Goal: Task Accomplishment & Management: Use online tool/utility

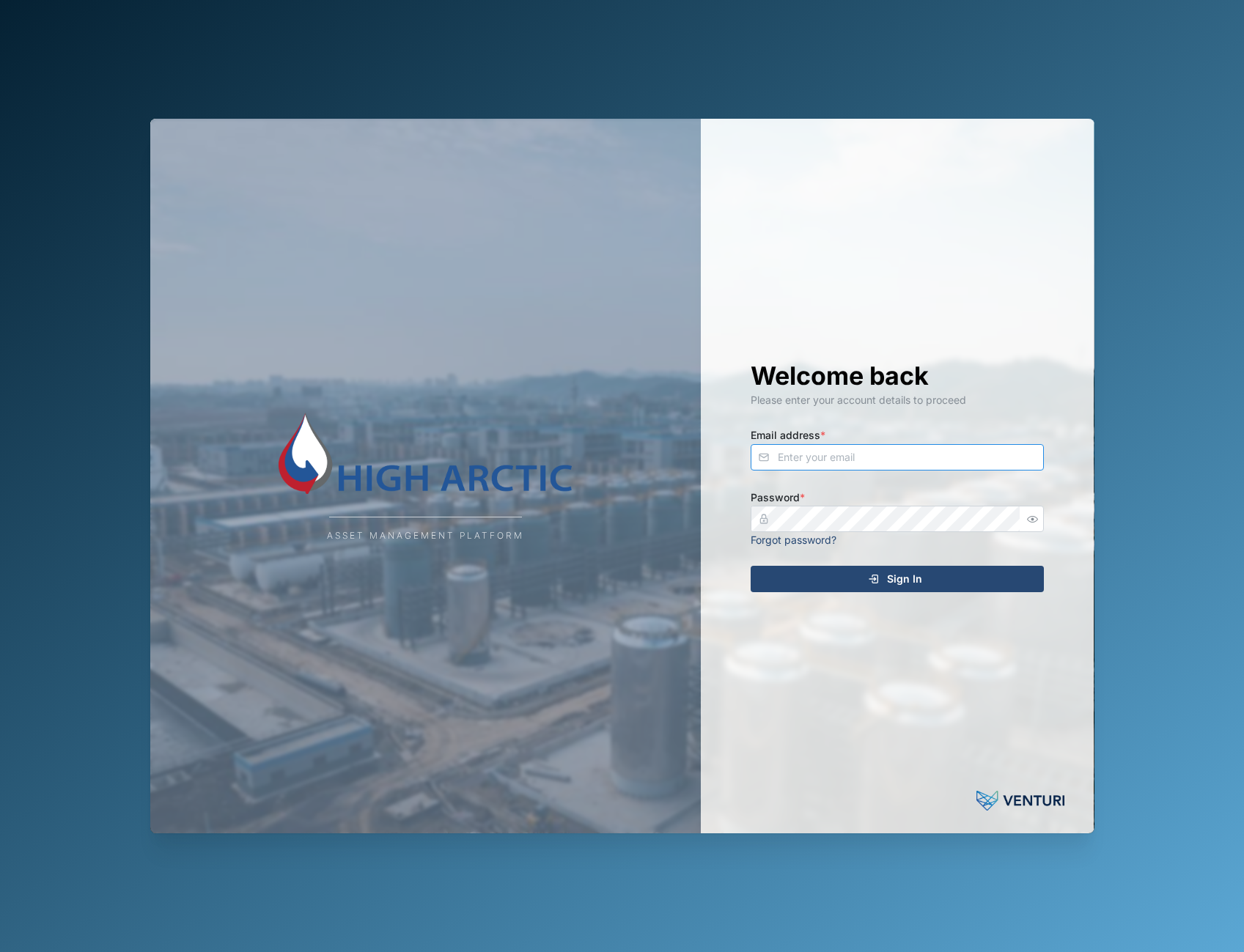
type input "adam.kerepa@venturi.io"
click at [840, 86] on div "Asset Management Platform Welcome back Please enter your account details to pro…" at bounding box center [622, 476] width 968 height 952
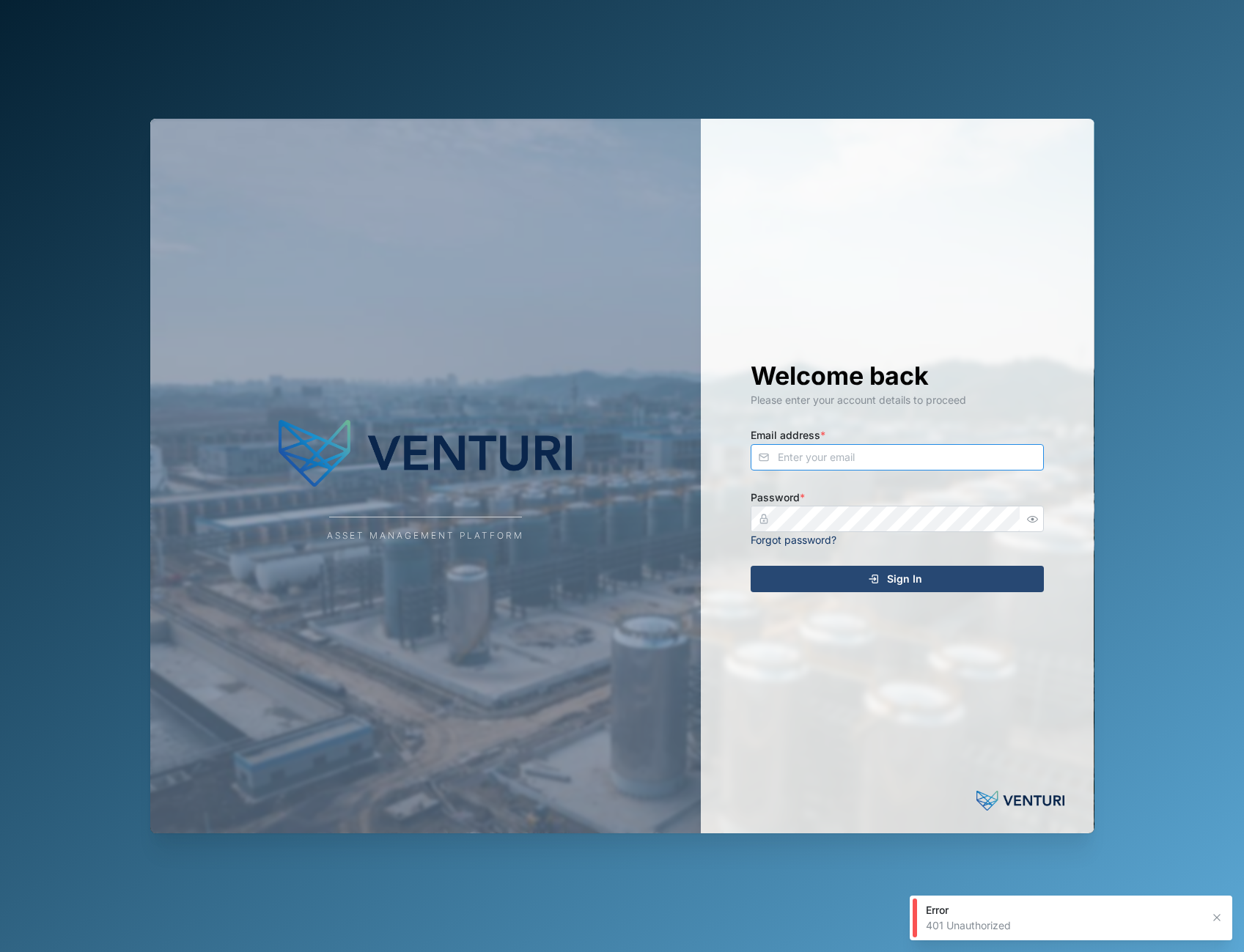
type input "admin@venturi.io"
click at [893, 575] on span "Sign In" at bounding box center [904, 579] width 35 height 25
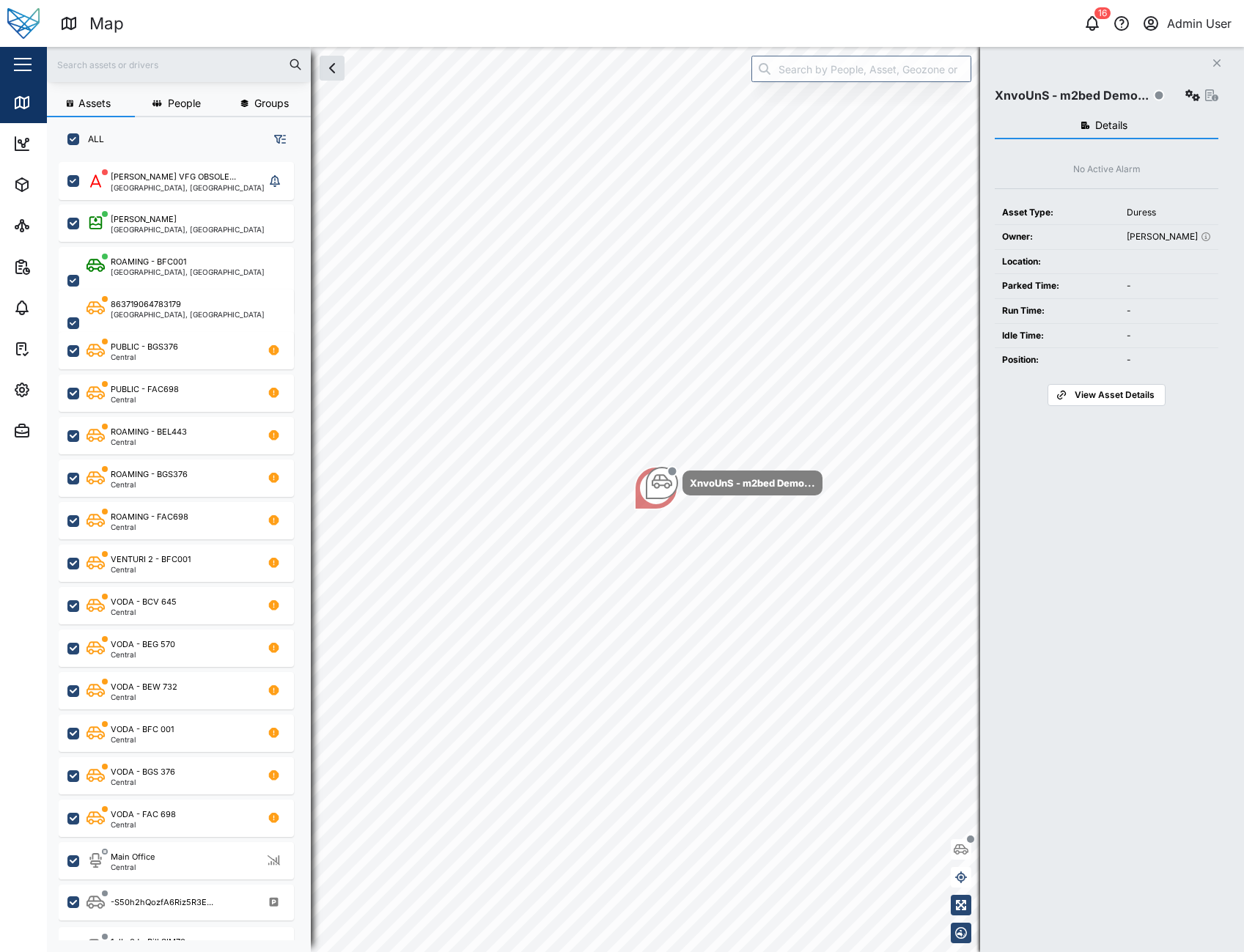
scroll to position [773, 229]
click at [1218, 64] on icon "button" at bounding box center [1216, 63] width 8 height 8
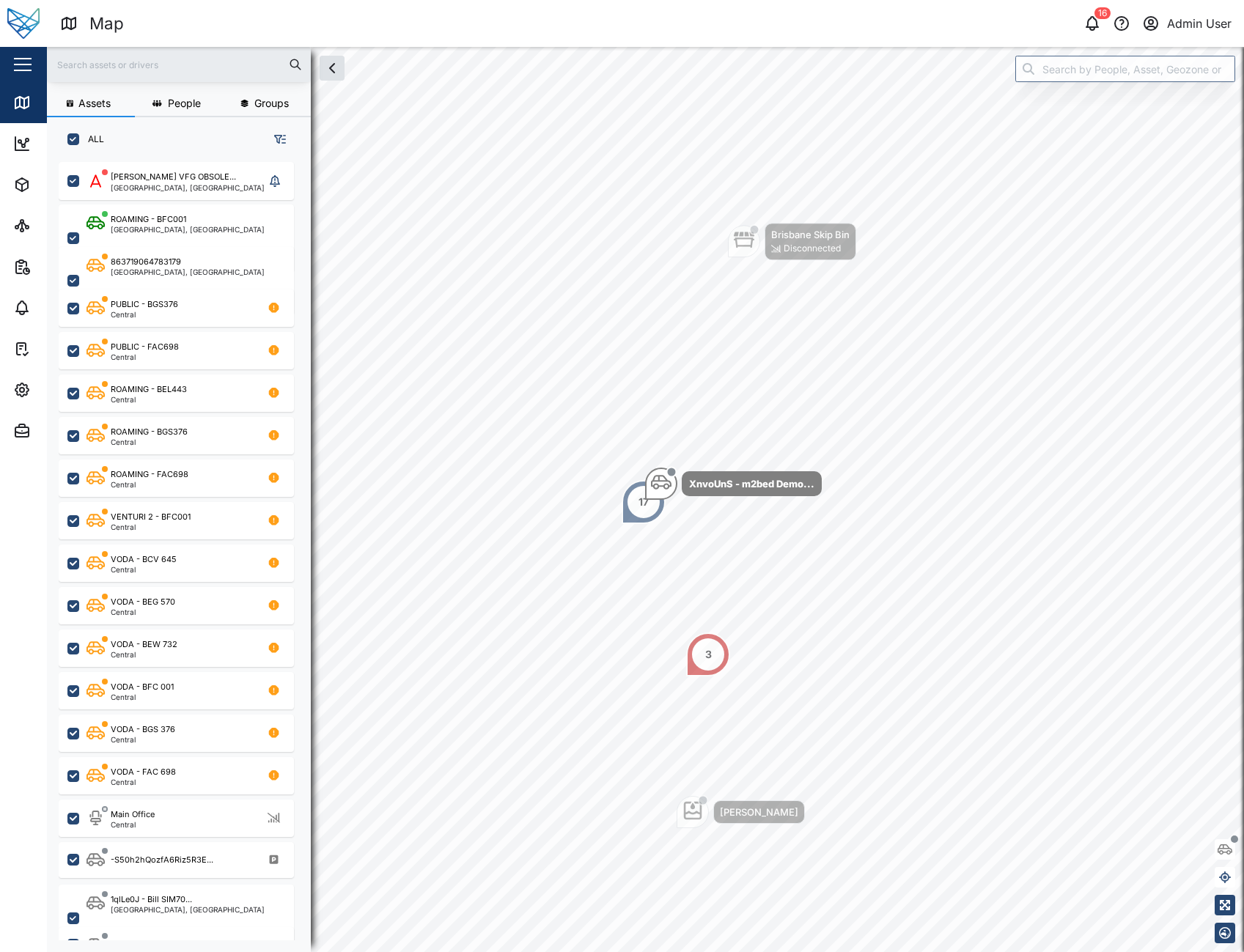
click at [813, 12] on div "Map 16 Admin User" at bounding box center [652, 23] width 1184 height 26
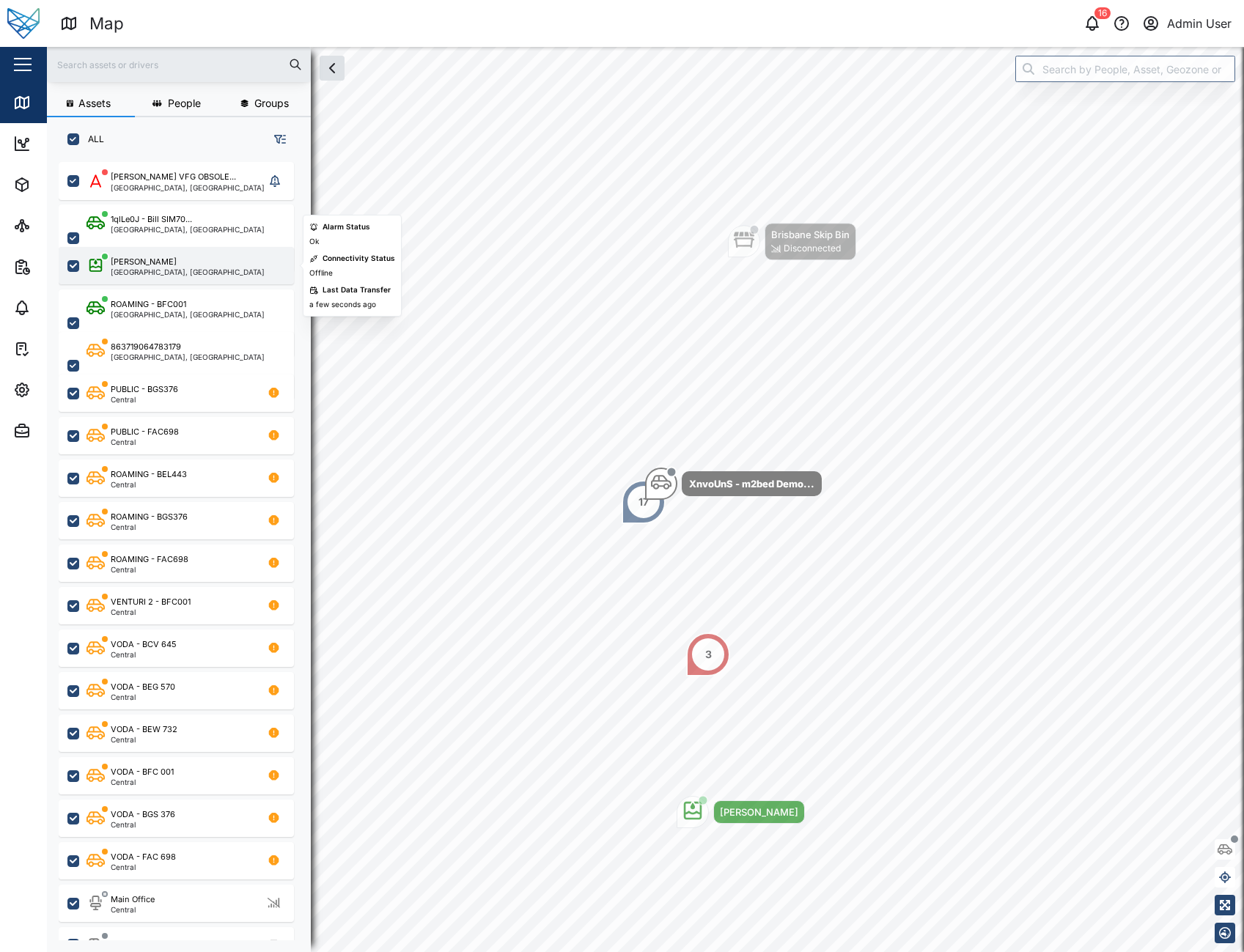
click at [152, 269] on div "Brisbane, Queensland" at bounding box center [188, 272] width 154 height 8
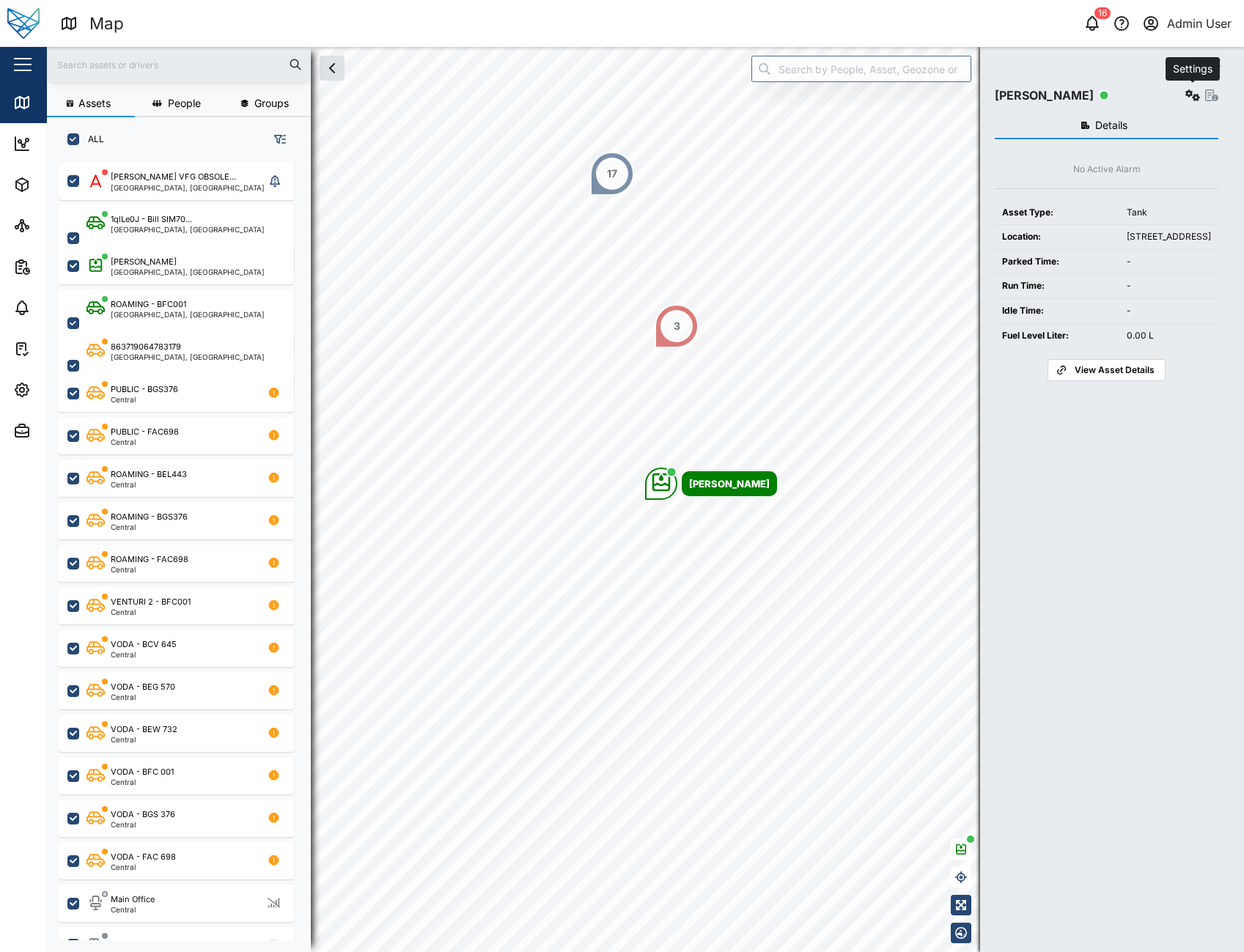
click at [1186, 90] on icon "button" at bounding box center [1193, 95] width 15 height 12
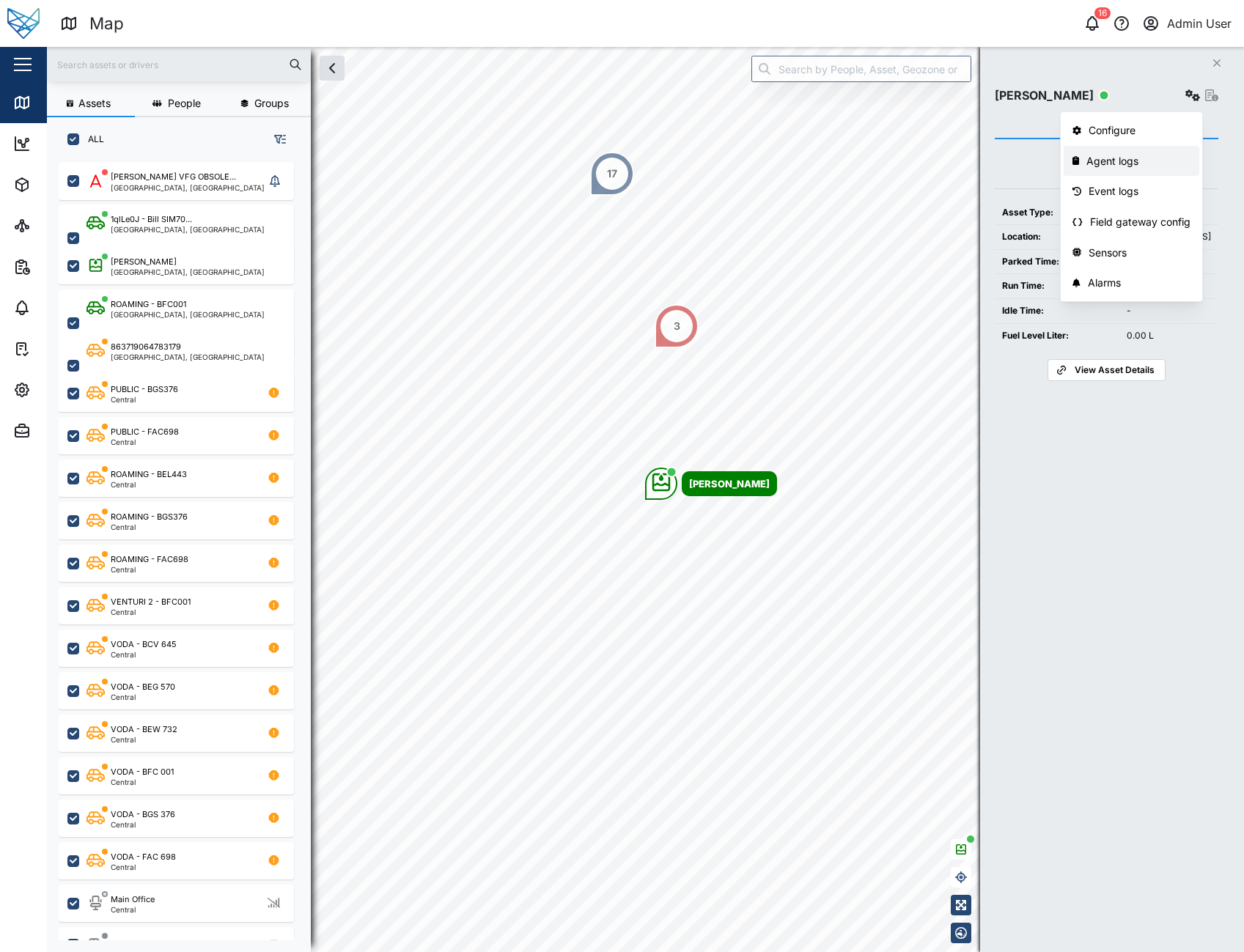
click at [1126, 157] on div "Agent logs" at bounding box center [1138, 161] width 104 height 16
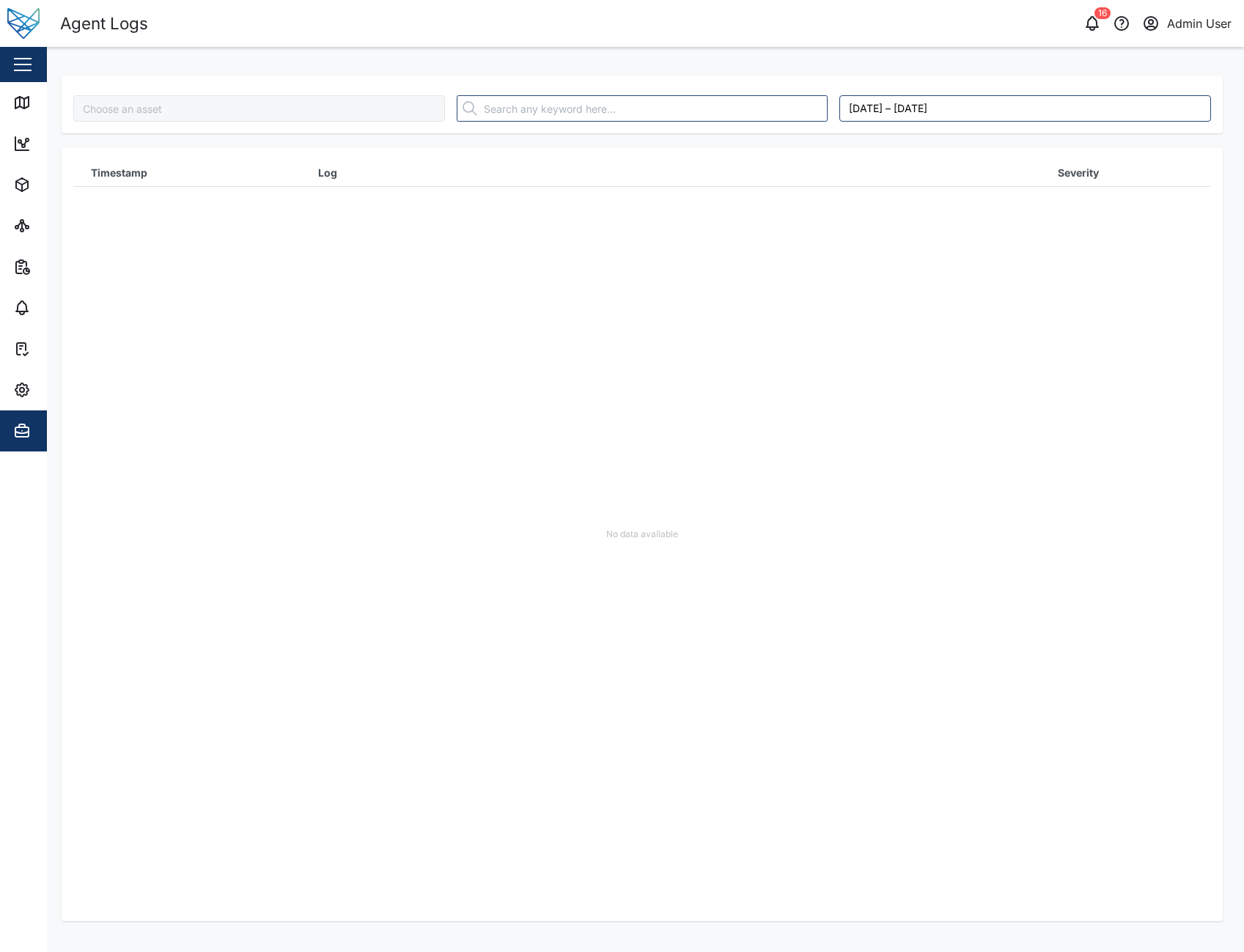
type input "Adam Tank"
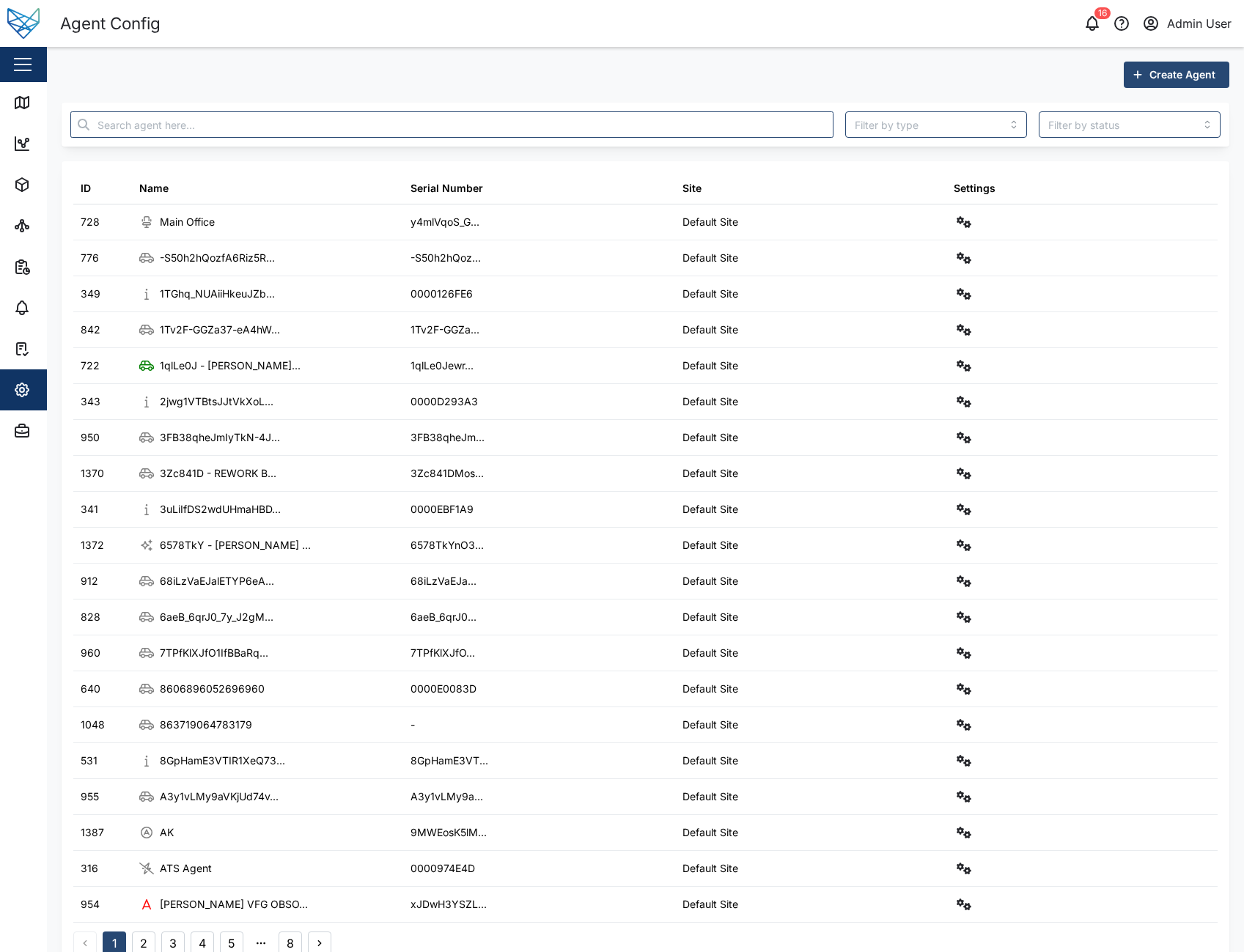
click at [776, 87] on div "Create Agent" at bounding box center [646, 75] width 1168 height 27
click at [854, 36] on div "Agent Config 16 Admin User" at bounding box center [652, 23] width 1184 height 26
click at [723, 63] on div "Create Agent" at bounding box center [646, 75] width 1168 height 27
click at [800, 45] on header "Agent Config 16 Admin User" at bounding box center [622, 23] width 1244 height 47
click at [909, 75] on div "Create Agent" at bounding box center [646, 75] width 1168 height 27
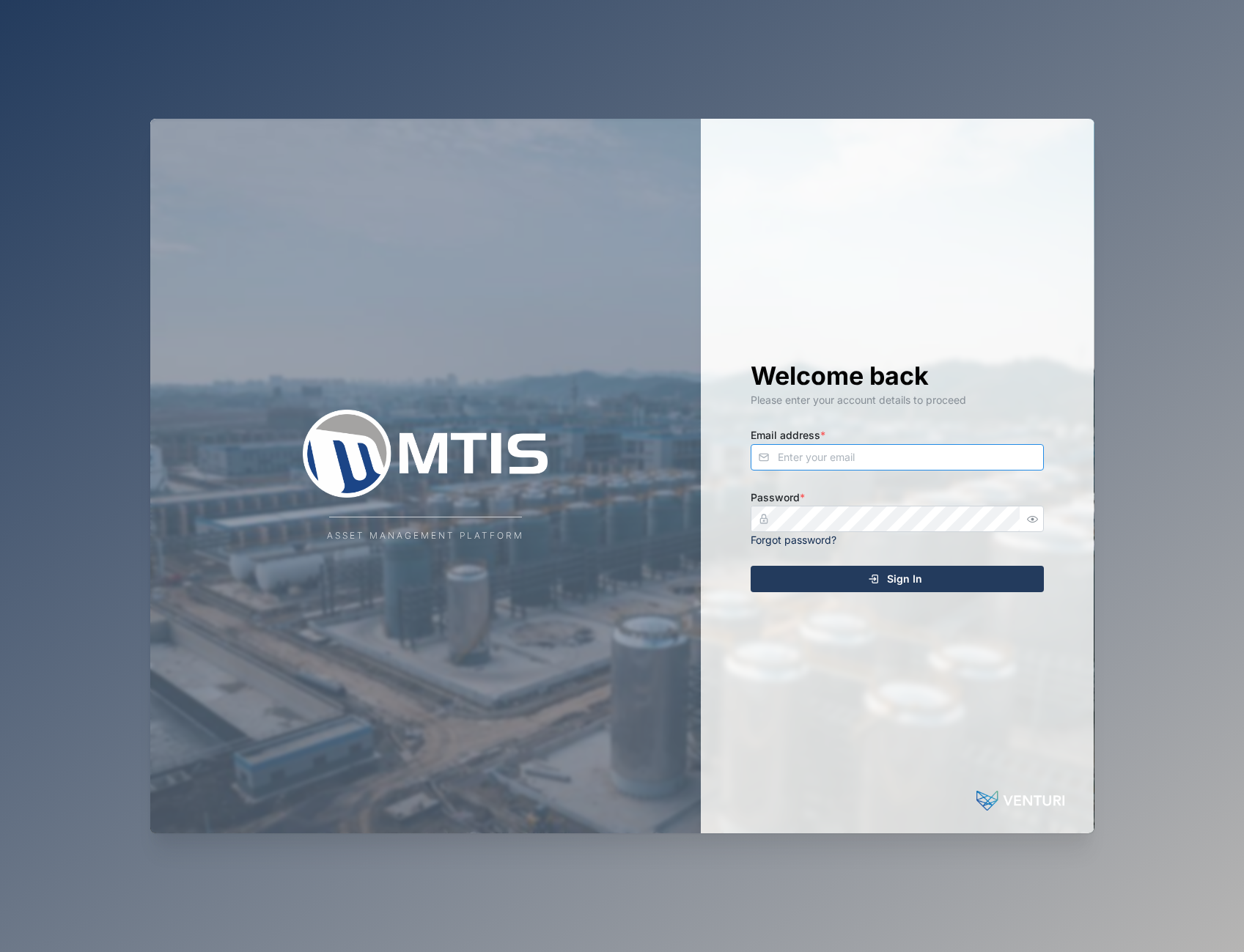
type input "admin@venturi.io"
click at [894, 582] on span "Sign In" at bounding box center [904, 579] width 35 height 25
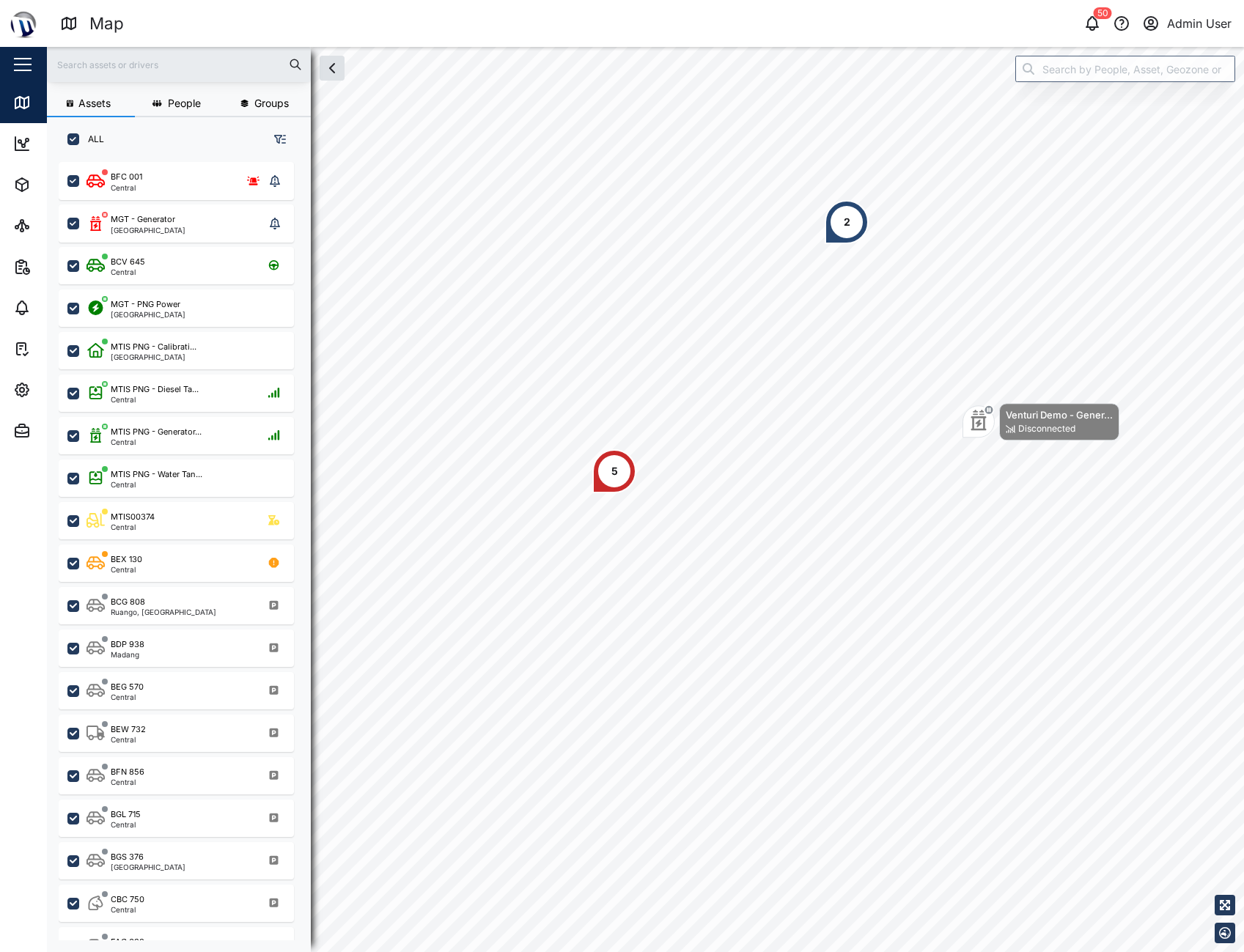
scroll to position [773, 229]
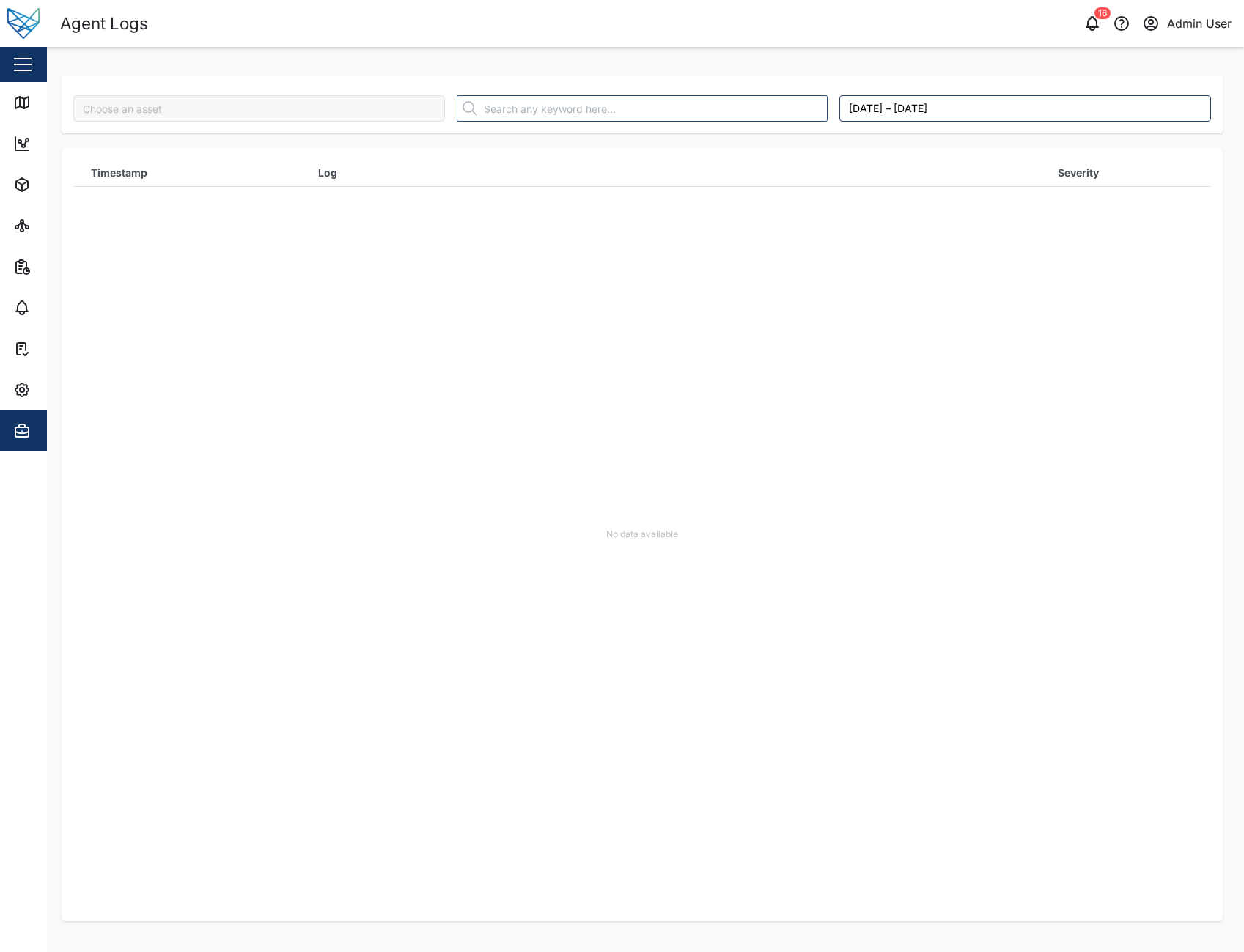
type input "[PERSON_NAME]"
click at [803, 48] on div "Adam Tank August 21, 2025 – August 28, 2025 Timestamp Log Severity No data avai…" at bounding box center [645, 61] width 1197 height 29
type input "[PERSON_NAME]"
click at [849, 338] on div "No data available" at bounding box center [642, 534] width 1138 height 773
click at [991, 350] on div "No data available" at bounding box center [642, 534] width 1138 height 773
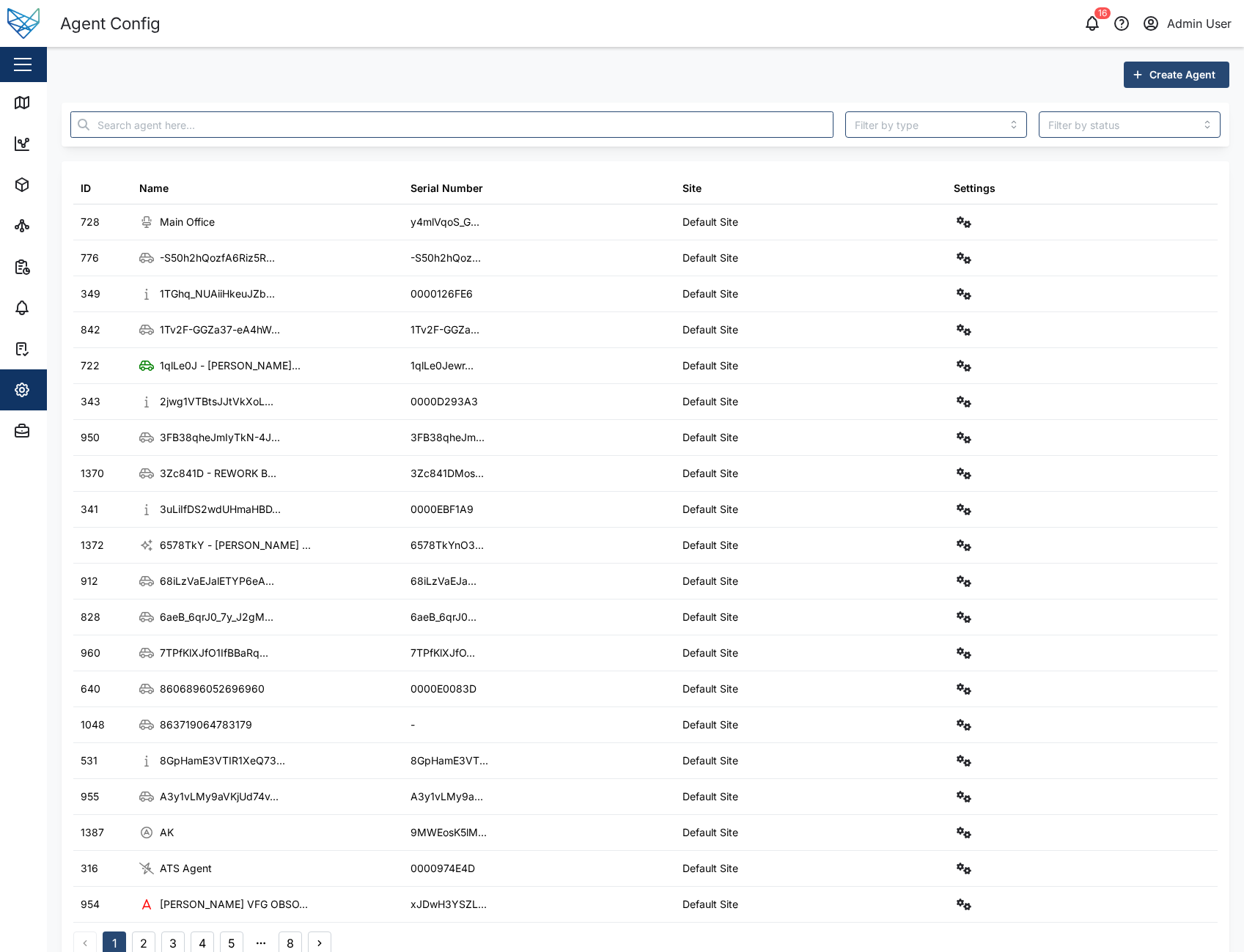
click at [790, 76] on div "Create Agent" at bounding box center [646, 75] width 1168 height 27
click at [839, 35] on div "Agent Config 16 Admin User" at bounding box center [652, 23] width 1184 height 26
